Goal: Task Accomplishment & Management: Manage account settings

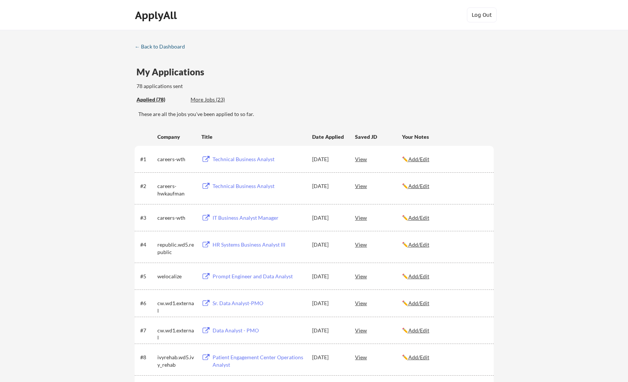
click at [169, 45] on div "← Back to Dashboard" at bounding box center [163, 46] width 56 height 5
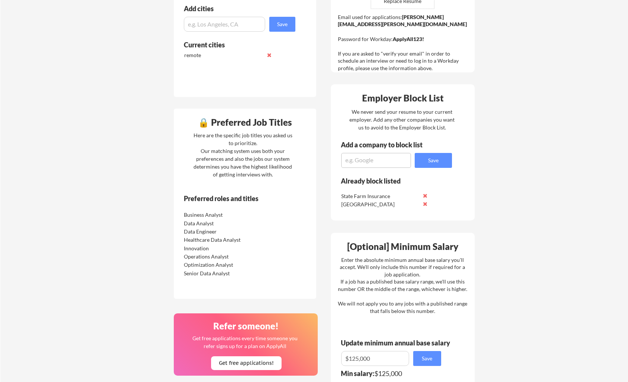
scroll to position [246, 0]
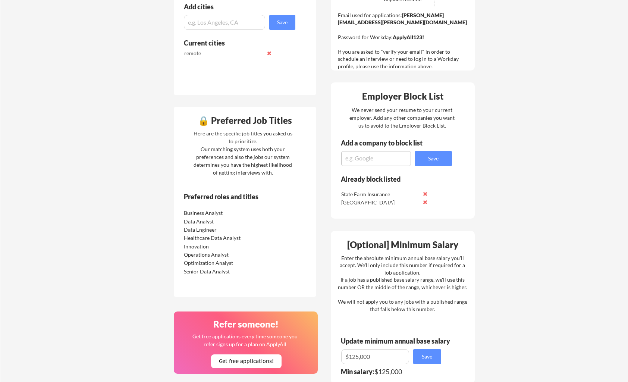
click at [240, 198] on div "Preferred roles and titles" at bounding box center [234, 196] width 101 height 7
click at [201, 125] on div "🔒 Preferred Job Titles" at bounding box center [245, 120] width 139 height 9
click at [201, 123] on div "🔒 Preferred Job Titles" at bounding box center [245, 120] width 139 height 9
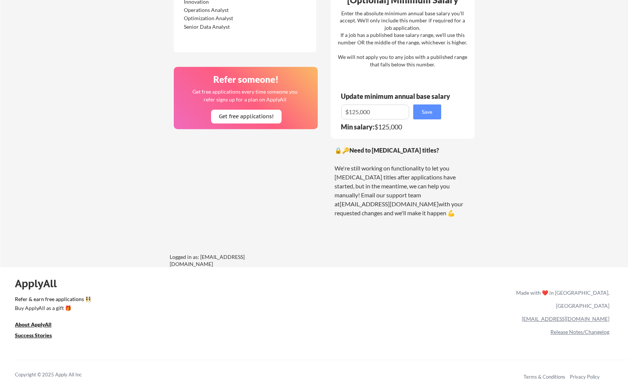
scroll to position [492, 0]
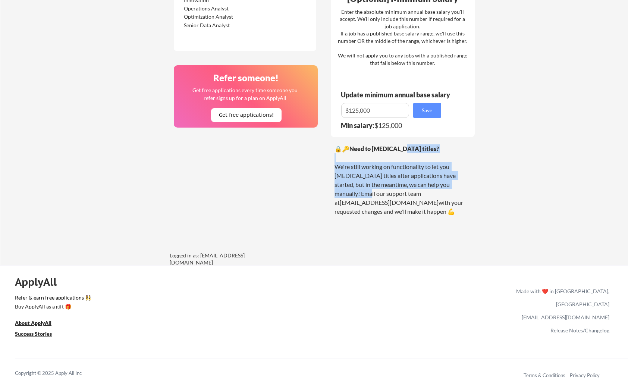
drag, startPoint x: 403, startPoint y: 150, endPoint x: 450, endPoint y: 189, distance: 61.5
click at [451, 181] on div "🔒🔑 Need to change your job titles? We're still working on functionality to let …" at bounding box center [403, 180] width 137 height 72
click at [381, 160] on div "🔒🔑 Need to change your job titles? We're still working on functionality to let …" at bounding box center [403, 180] width 137 height 72
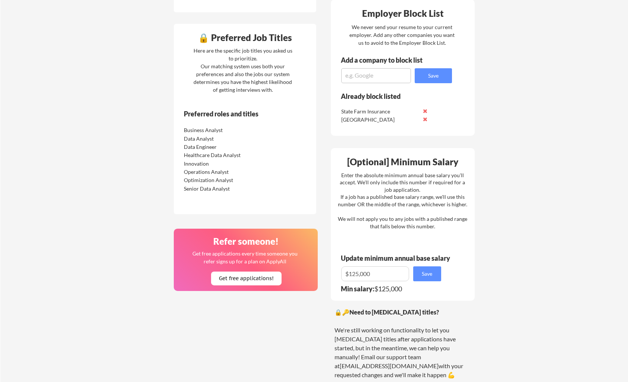
scroll to position [328, 0]
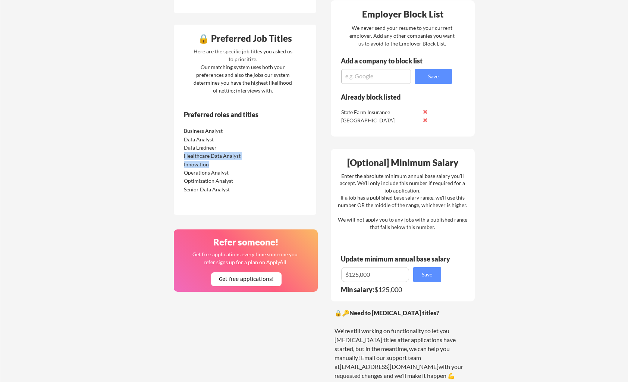
drag, startPoint x: 183, startPoint y: 156, endPoint x: 214, endPoint y: 167, distance: 32.9
click at [214, 167] on div "Business Analyst Data Analyst Data Engineer Healthcare Data Analyst Innovation …" at bounding box center [229, 159] width 94 height 66
click at [188, 139] on div "Data Analyst" at bounding box center [223, 139] width 79 height 7
drag, startPoint x: 184, startPoint y: 131, endPoint x: 225, endPoint y: 162, distance: 50.9
click at [225, 162] on div "Business Analyst Data Analyst Data Engineer Healthcare Data Analyst Innovation …" at bounding box center [229, 159] width 94 height 66
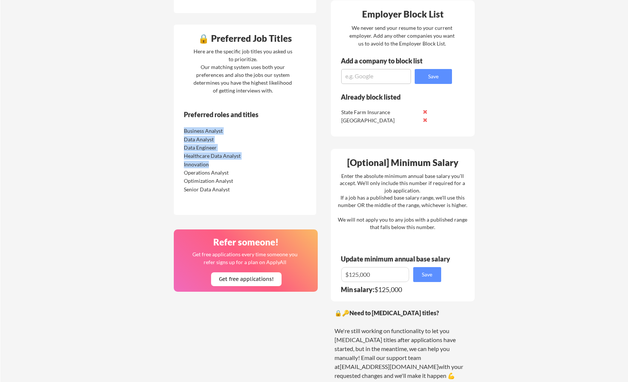
copy div "Business Analyst Data Analyst Data Engineer Healthcare Data Analyst Innovation"
drag, startPoint x: 229, startPoint y: 178, endPoint x: 239, endPoint y: 181, distance: 9.8
click at [229, 179] on div "Optimization Analyst" at bounding box center [223, 180] width 79 height 7
drag, startPoint x: 242, startPoint y: 183, endPoint x: 178, endPoint y: 132, distance: 82.0
click at [182, 132] on div "Business Analyst Data Analyst Data Engineer Healthcare Data Analyst Innovation …" at bounding box center [229, 159] width 94 height 66
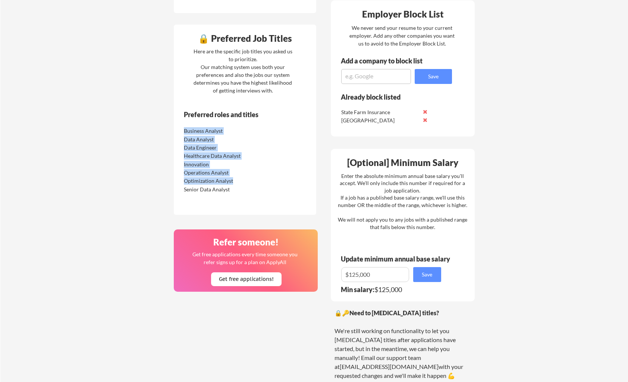
copy div "Business Analyst Data Analyst Data Engineer Healthcare Data Analyst Innovation …"
